Goal: Find specific page/section: Find specific page/section

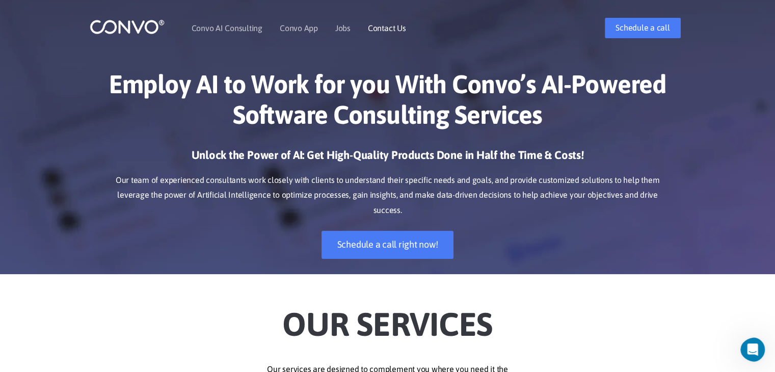
click at [394, 24] on link "Contact Us" at bounding box center [387, 28] width 38 height 8
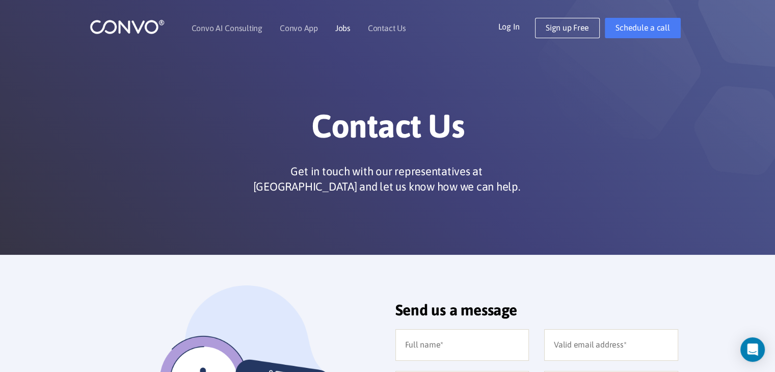
click at [340, 27] on link "Jobs" at bounding box center [342, 28] width 15 height 8
